Goal: Information Seeking & Learning: Learn about a topic

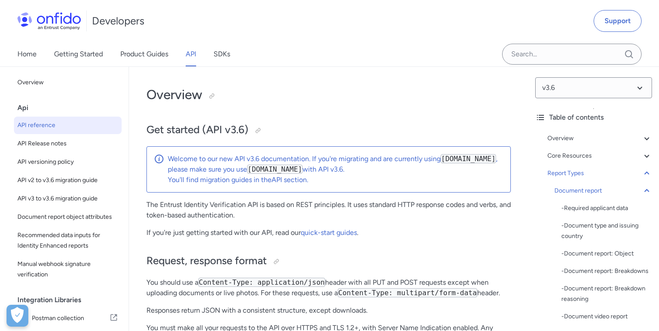
select select "ruby"
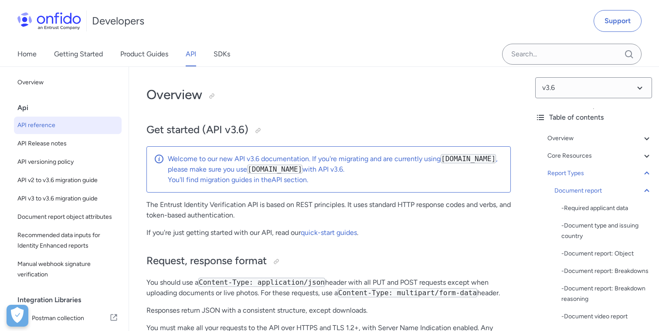
select select "ruby"
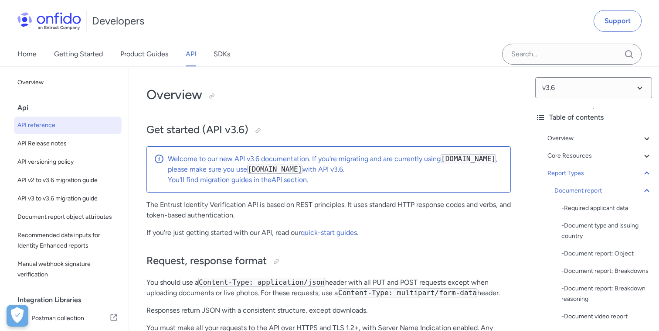
select select "ruby"
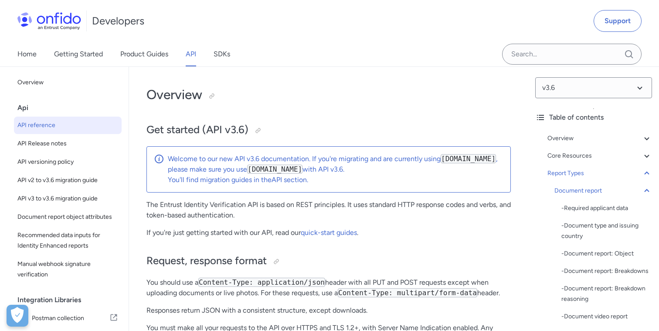
select select "ruby"
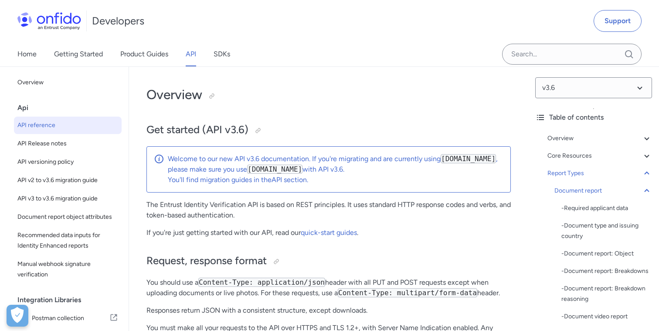
select select "ruby"
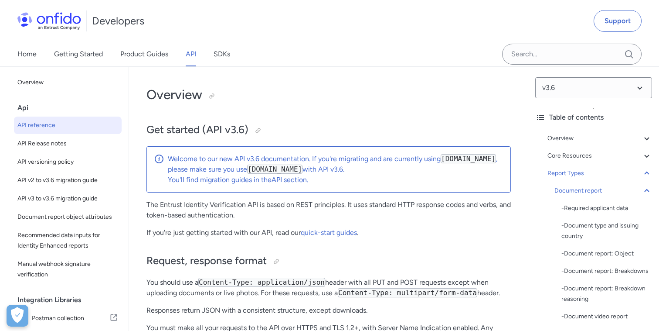
select select "ruby"
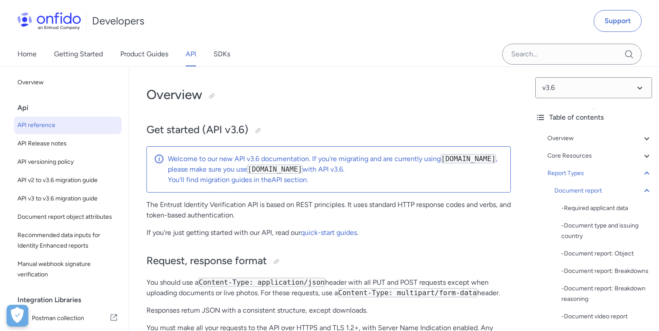
select select "ruby"
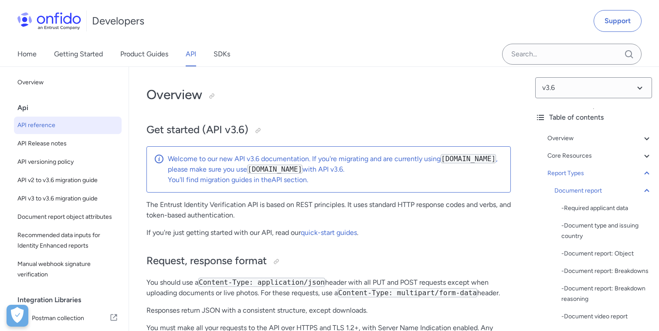
select select "ruby"
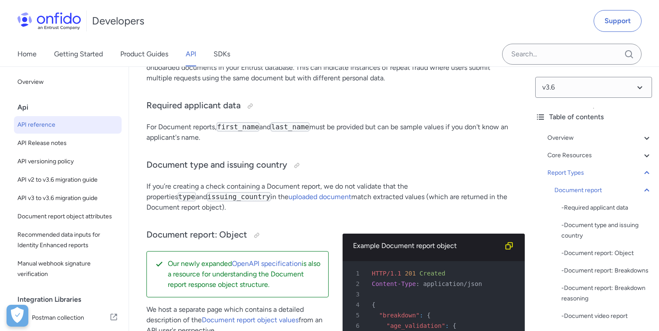
scroll to position [168, 0]
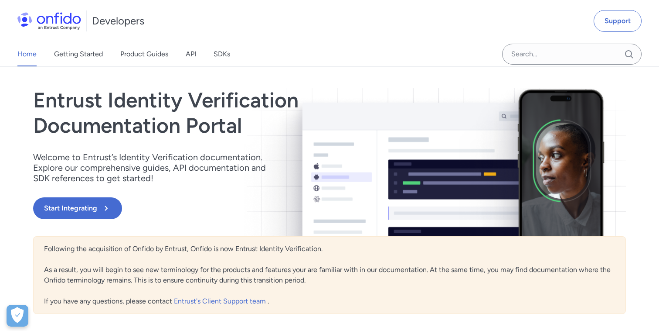
click at [228, 51] on link "SDKs" at bounding box center [222, 54] width 17 height 24
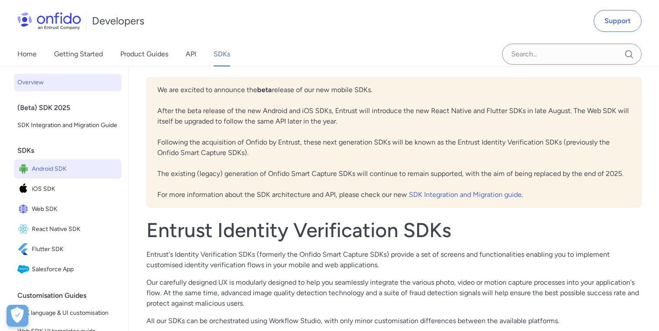
click at [53, 173] on span "Android SDK" at bounding box center [75, 169] width 86 height 12
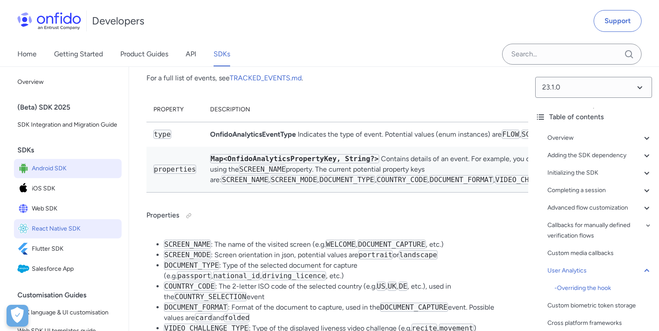
scroll to position [13, 0]
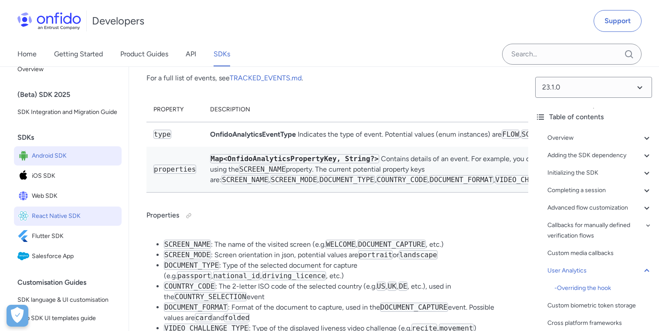
click at [53, 219] on span "React Native SDK" at bounding box center [75, 216] width 86 height 12
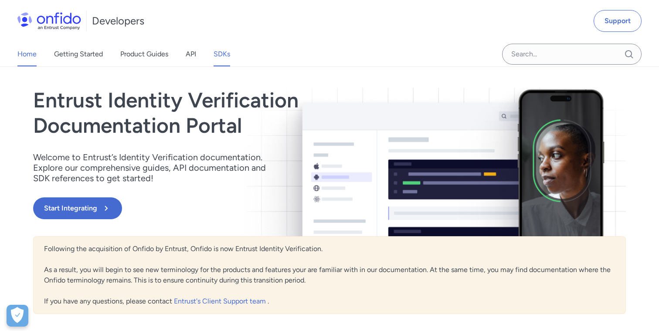
click at [223, 58] on link "SDKs" at bounding box center [222, 54] width 17 height 24
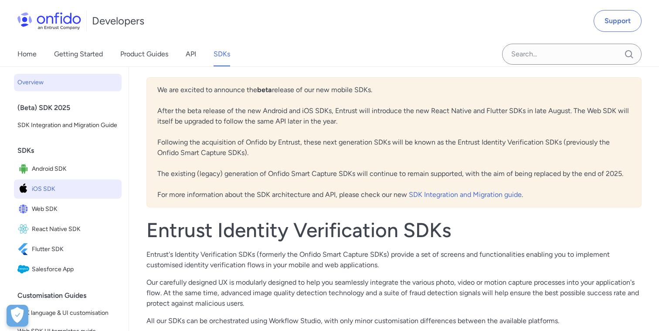
click at [30, 184] on img at bounding box center [24, 189] width 14 height 12
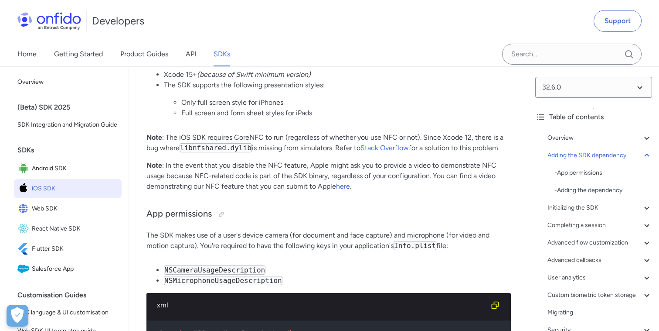
scroll to position [23370, 0]
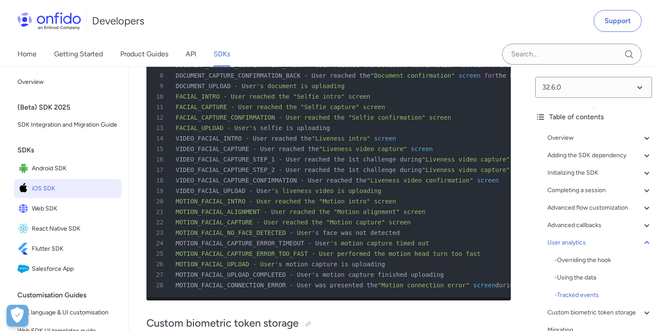
scroll to position [23808, 0]
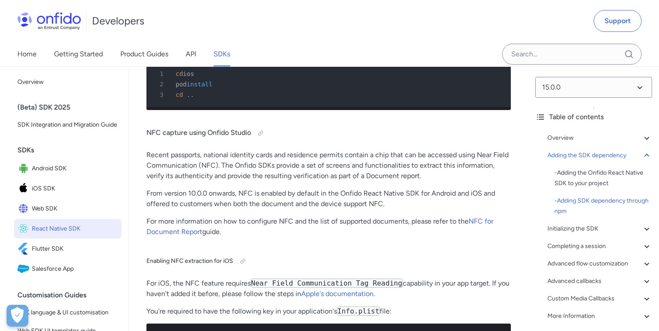
scroll to position [3460, 0]
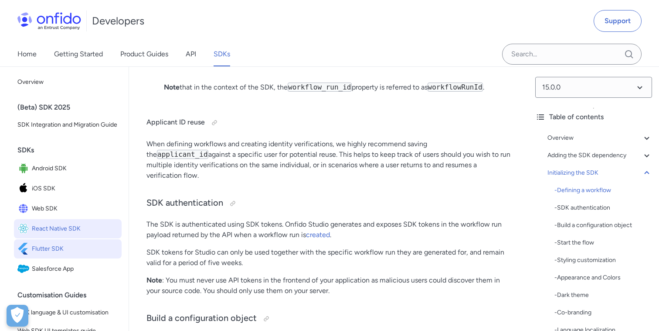
click at [58, 248] on span "Flutter SDK" at bounding box center [75, 248] width 86 height 12
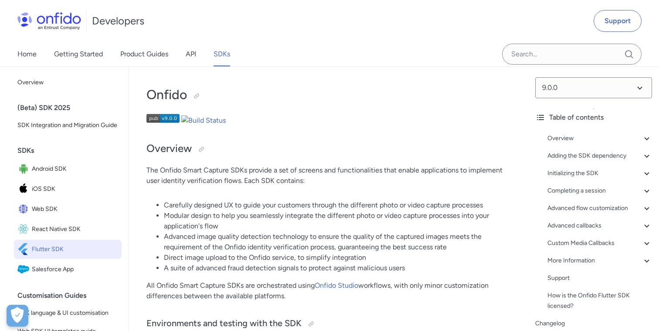
scroll to position [2375, 0]
